Goal: Transaction & Acquisition: Purchase product/service

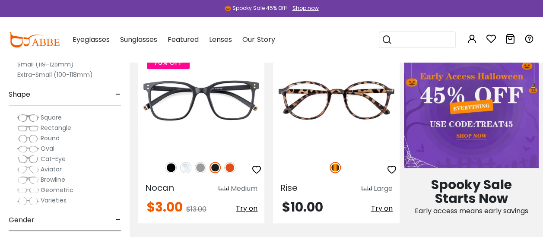
scroll to position [345, 0]
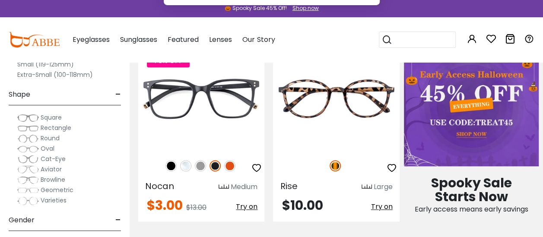
click at [282, 53] on button "Later" at bounding box center [288, 56] width 39 height 22
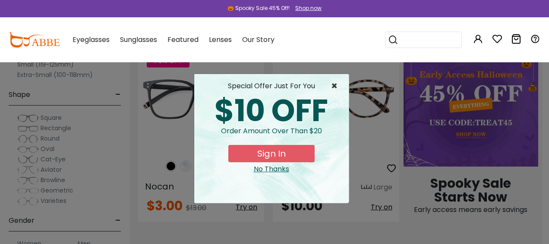
click at [333, 81] on span "×" at bounding box center [336, 86] width 11 height 10
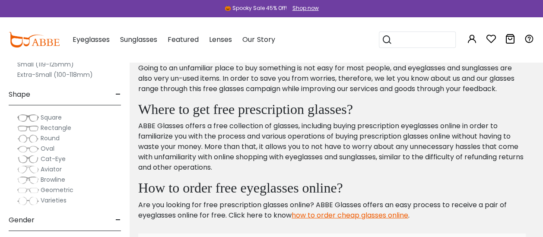
scroll to position [4379, 0]
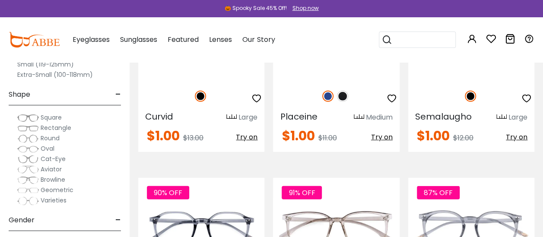
scroll to position [1210, 0]
click at [359, 81] on img at bounding box center [336, 28] width 126 height 105
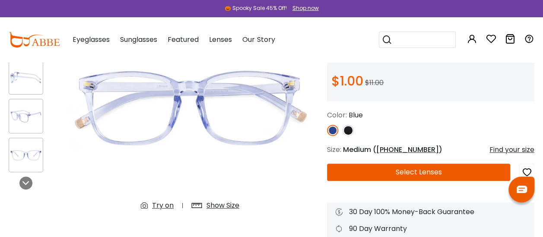
scroll to position [94, 0]
click at [18, 119] on img at bounding box center [26, 116] width 34 height 17
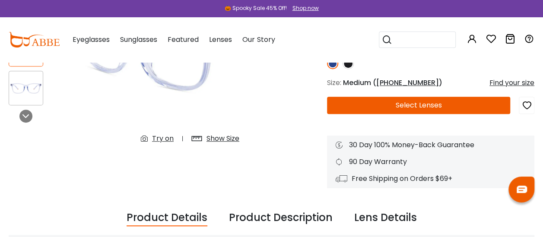
scroll to position [160, 0]
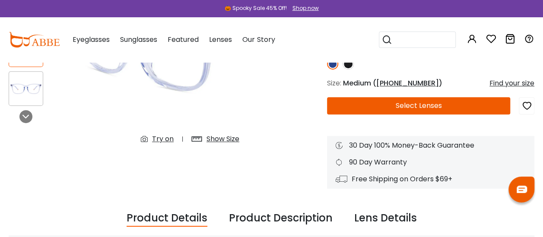
click at [417, 111] on button "Select Lenses" at bounding box center [418, 105] width 183 height 17
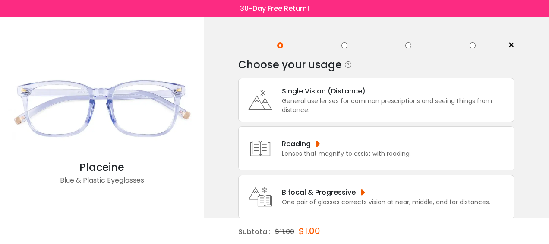
click at [420, 90] on div "Single Vision (Distance)" at bounding box center [396, 90] width 228 height 11
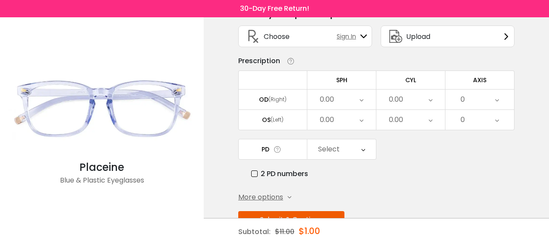
scroll to position [49, 0]
